Goal: Find specific page/section: Find specific page/section

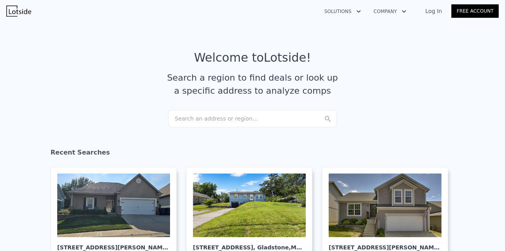
click at [195, 117] on div "Search an address or region..." at bounding box center [252, 118] width 169 height 17
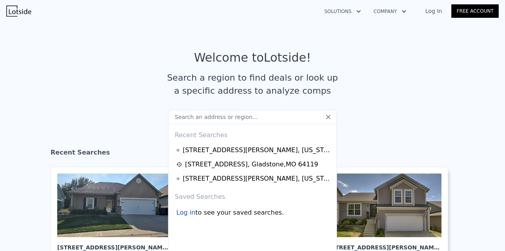
click at [188, 118] on input "text" at bounding box center [252, 117] width 169 height 14
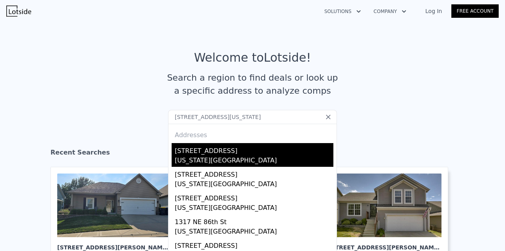
type input "[STREET_ADDRESS][US_STATE]"
click at [191, 158] on div "[US_STATE][GEOGRAPHIC_DATA]" at bounding box center [254, 161] width 159 height 11
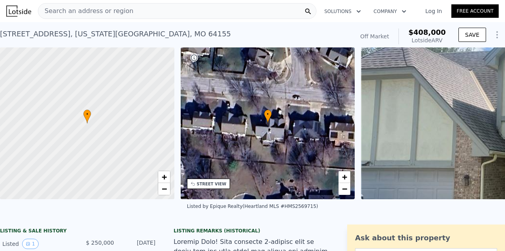
click at [103, 13] on span "Search an address or region" at bounding box center [85, 10] width 95 height 9
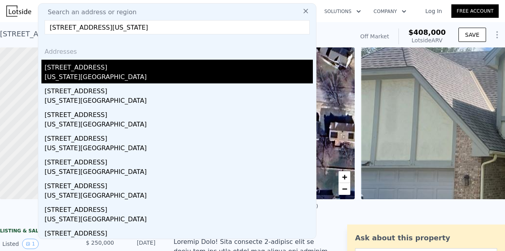
type input "[STREET_ADDRESS][US_STATE]"
click at [68, 69] on div "[STREET_ADDRESS]" at bounding box center [179, 66] width 268 height 13
